Goal: Information Seeking & Learning: Learn about a topic

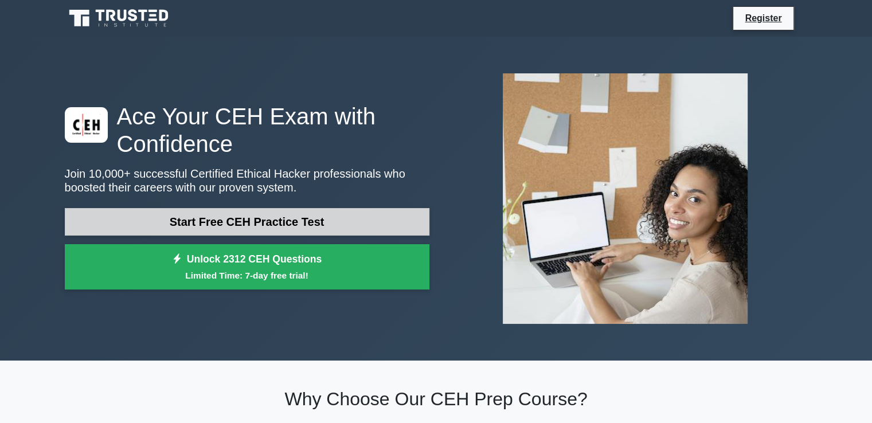
click at [326, 231] on link "Start Free CEH Practice Test" at bounding box center [247, 222] width 365 height 28
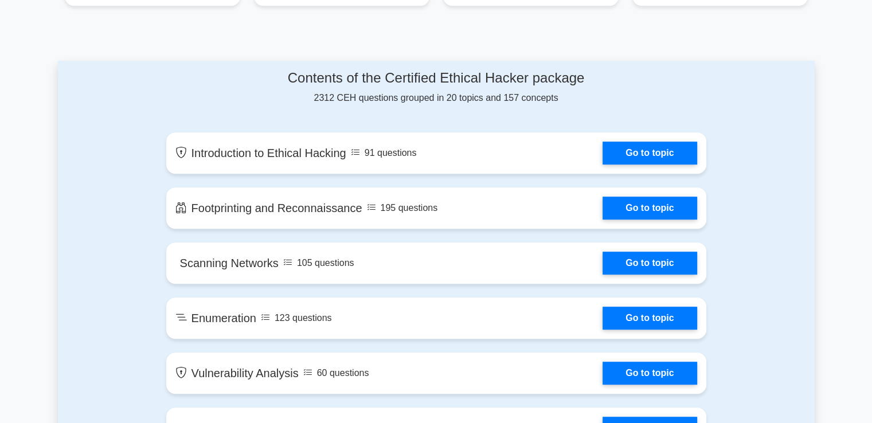
scroll to position [560, 0]
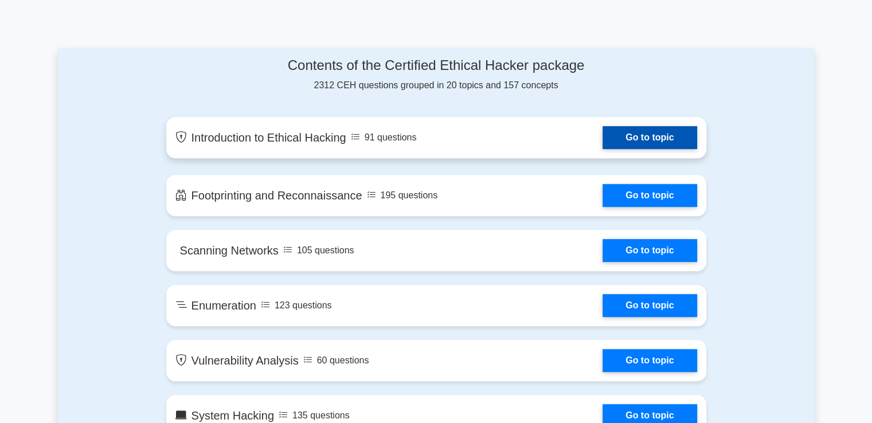
click at [647, 135] on link "Go to topic" at bounding box center [650, 137] width 94 height 23
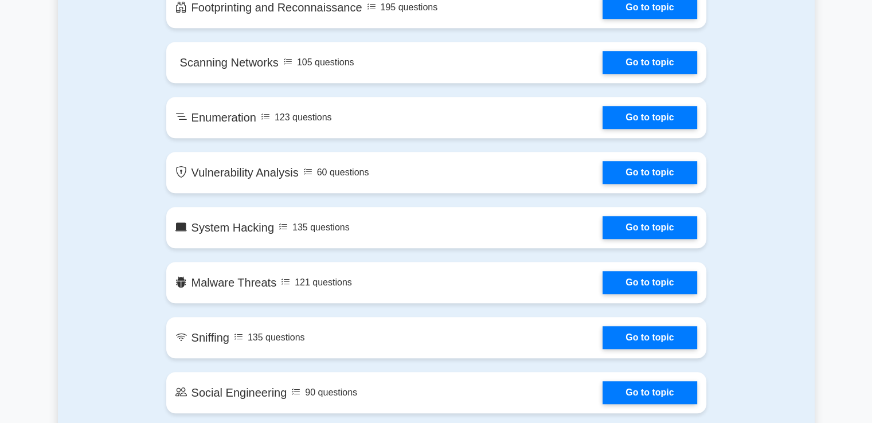
scroll to position [683, 0]
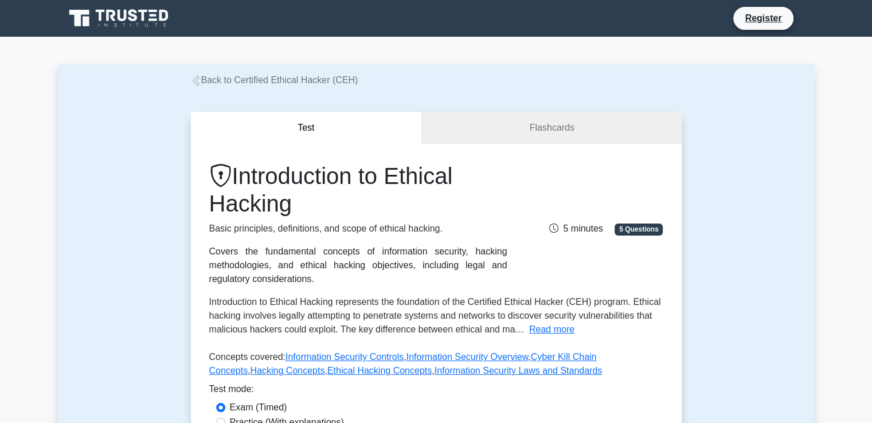
scroll to position [147, 0]
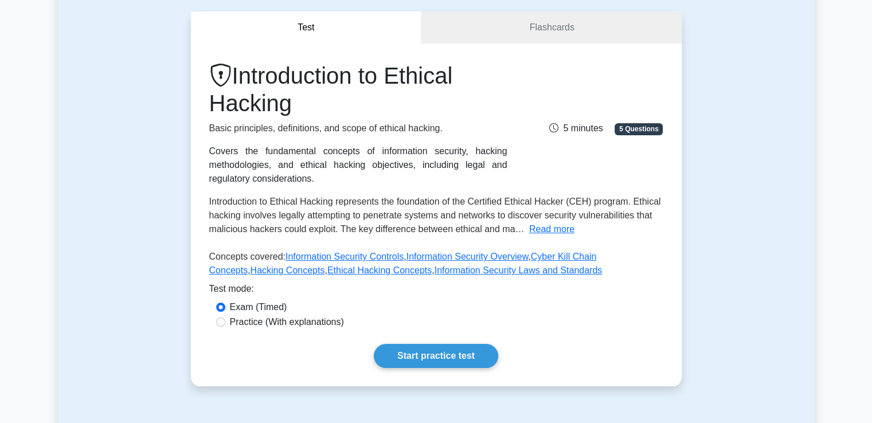
scroll to position [101, 0]
click at [454, 349] on link "Start practice test" at bounding box center [436, 355] width 124 height 24
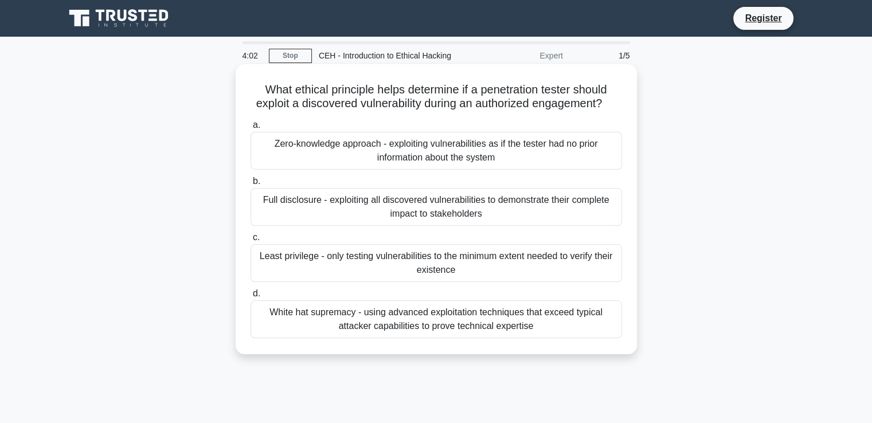
click at [458, 335] on div "White hat supremacy - using advanced exploitation techniques that exceed typica…" at bounding box center [436, 319] width 371 height 38
click at [251, 298] on input "[PERSON_NAME] hat supremacy - using advanced exploitation techniques that excee…" at bounding box center [251, 293] width 0 height 7
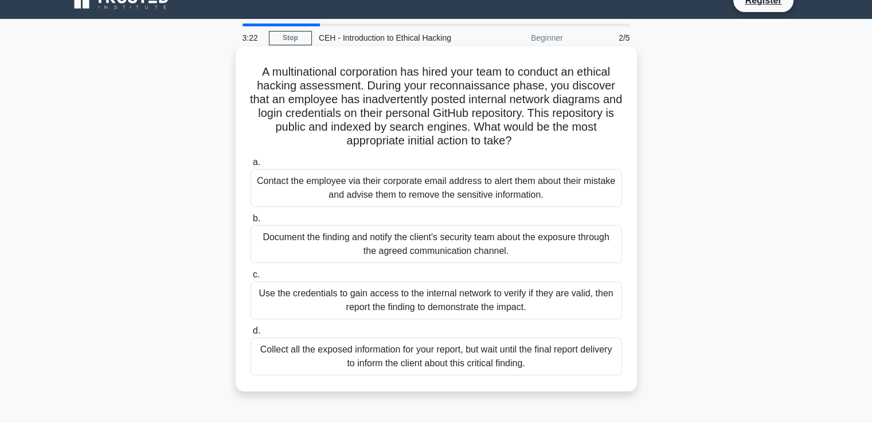
scroll to position [18, 0]
click at [443, 248] on div "Document the finding and notify the client's security team about the exposure t…" at bounding box center [436, 244] width 371 height 38
click at [251, 222] on input "b. Document the finding and notify the client's security team about the exposur…" at bounding box center [251, 217] width 0 height 7
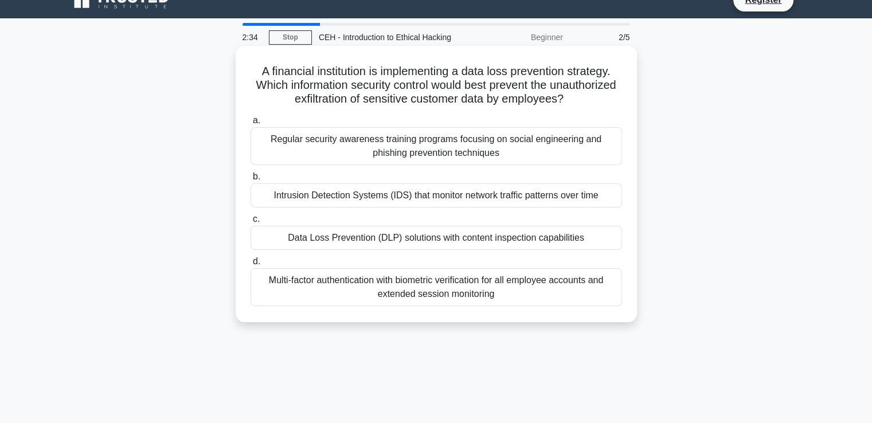
scroll to position [0, 0]
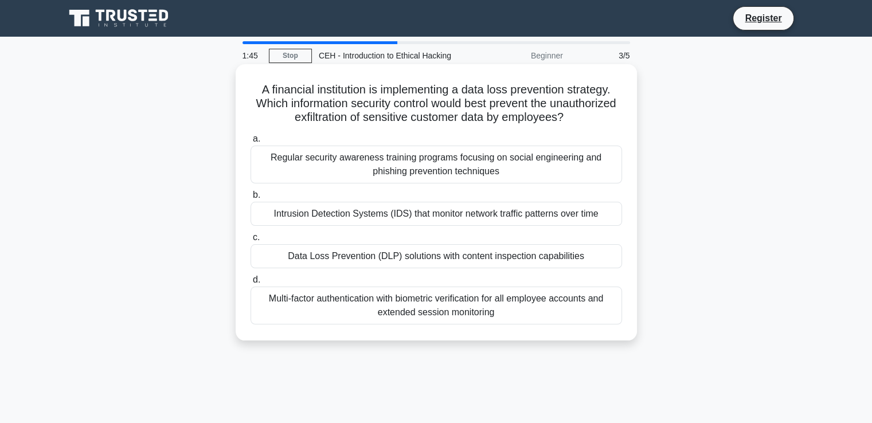
click at [443, 307] on div "Multi-factor authentication with biometric verification for all employee accoun…" at bounding box center [436, 306] width 371 height 38
click at [251, 284] on input "d. Multi-factor authentication with biometric verification for all employee acc…" at bounding box center [251, 279] width 0 height 7
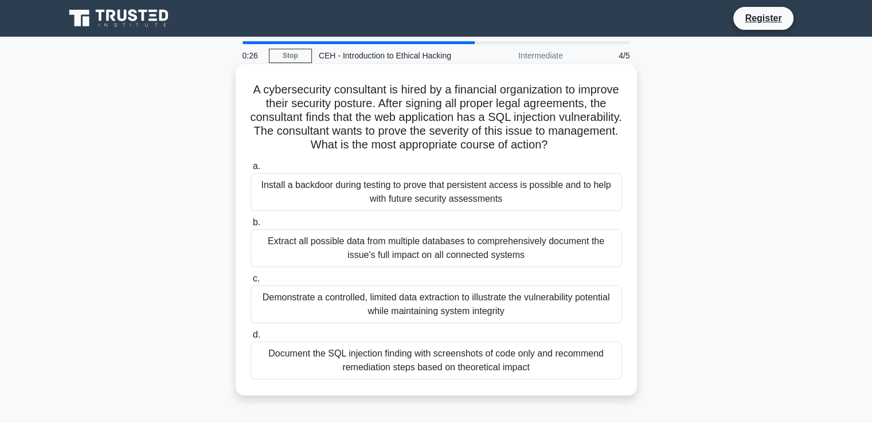
click at [509, 380] on div "Document the SQL injection finding with screenshots of code only and recommend …" at bounding box center [436, 361] width 371 height 38
click at [251, 339] on input "d. Document the SQL injection finding with screenshots of code only and recomme…" at bounding box center [251, 334] width 0 height 7
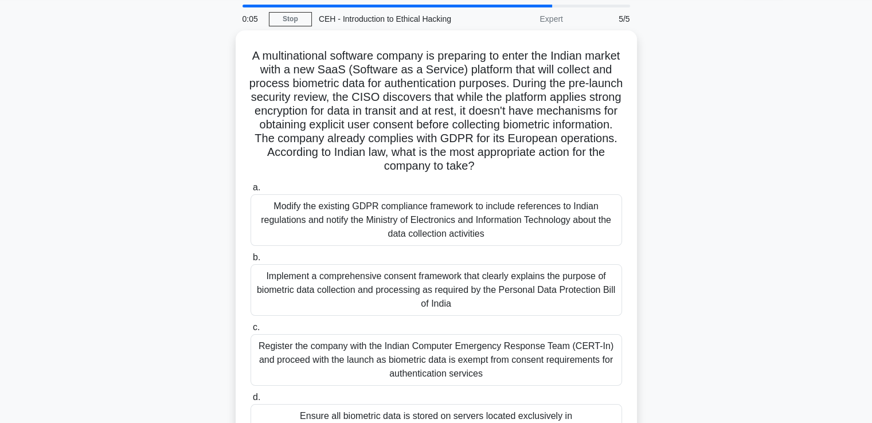
scroll to position [38, 0]
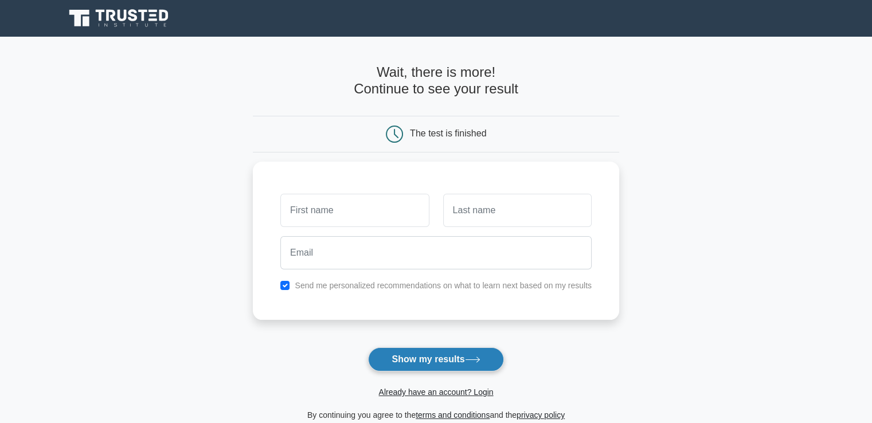
click at [474, 366] on button "Show my results" at bounding box center [435, 359] width 135 height 24
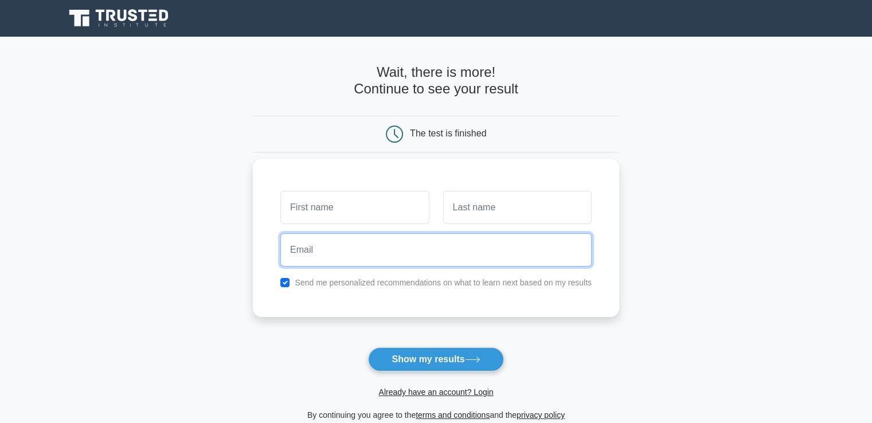
click at [520, 243] on input "email" at bounding box center [435, 249] width 311 height 33
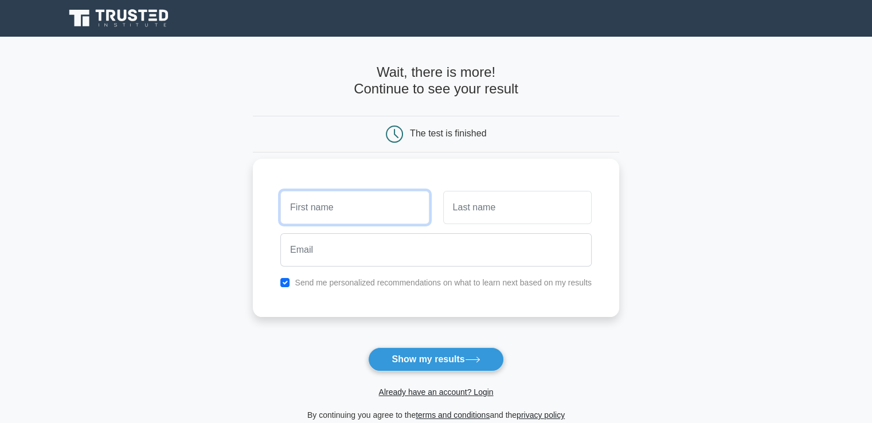
click at [417, 211] on input "text" at bounding box center [354, 207] width 148 height 33
type input "Masks"
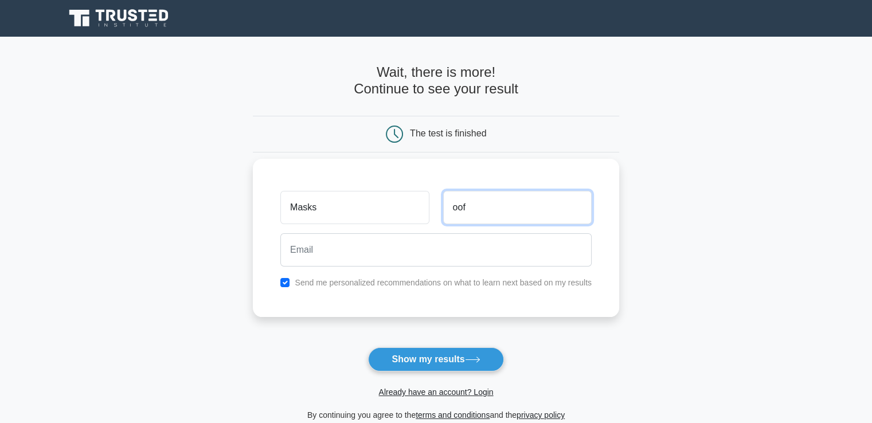
type input "oof"
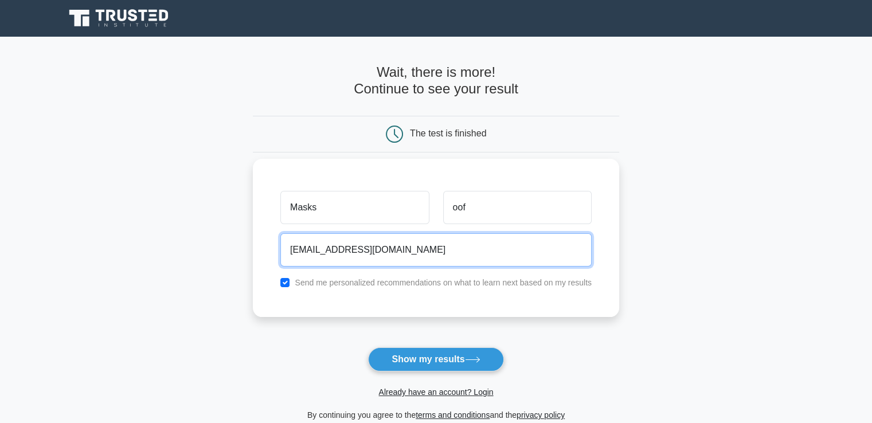
type input "[EMAIL_ADDRESS][DOMAIN_NAME]"
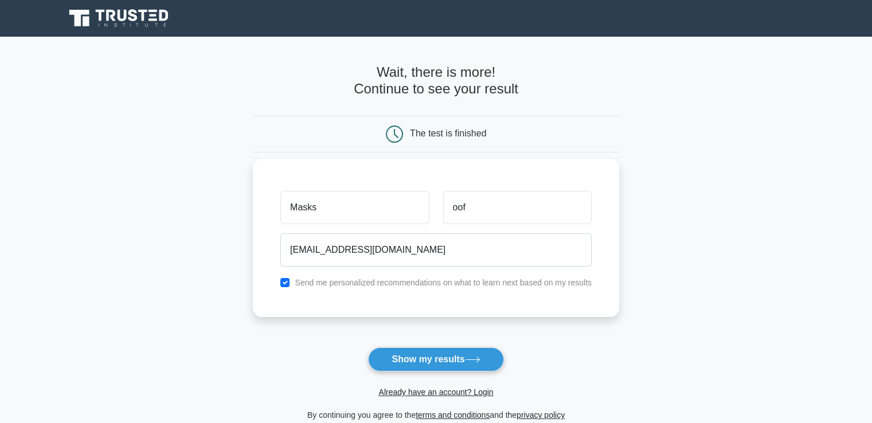
click at [409, 281] on label "Send me personalized recommendations on what to learn next based on my results" at bounding box center [443, 282] width 297 height 9
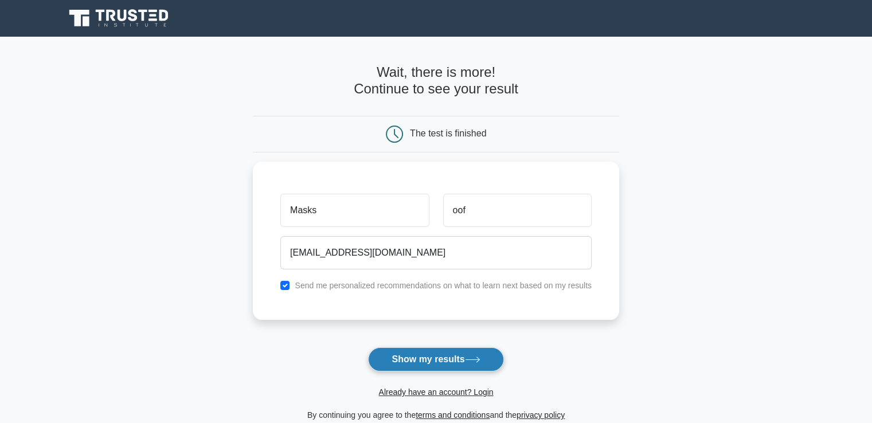
click at [427, 366] on button "Show my results" at bounding box center [435, 359] width 135 height 24
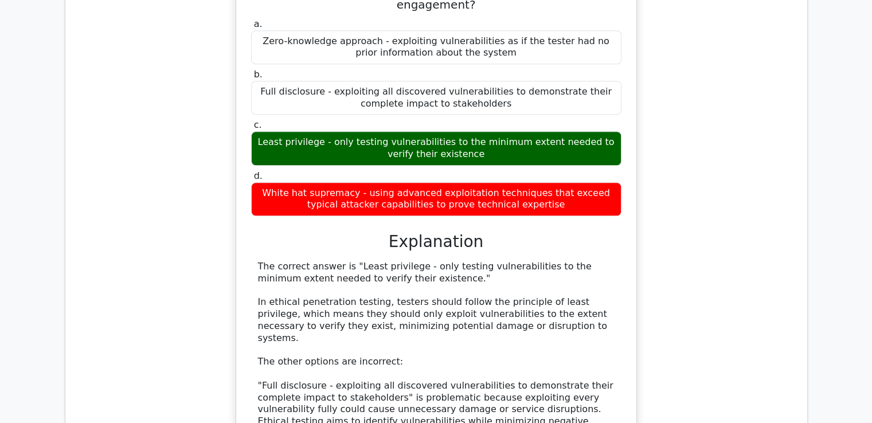
scroll to position [1053, 0]
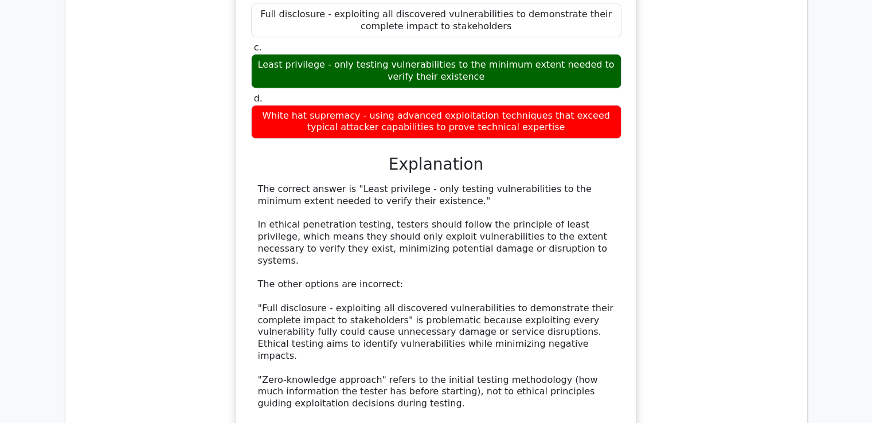
click at [738, 189] on div "What ethical principle helps determine if a penetration tester should exploit a…" at bounding box center [436, 202] width 723 height 657
